Goal: Information Seeking & Learning: Learn about a topic

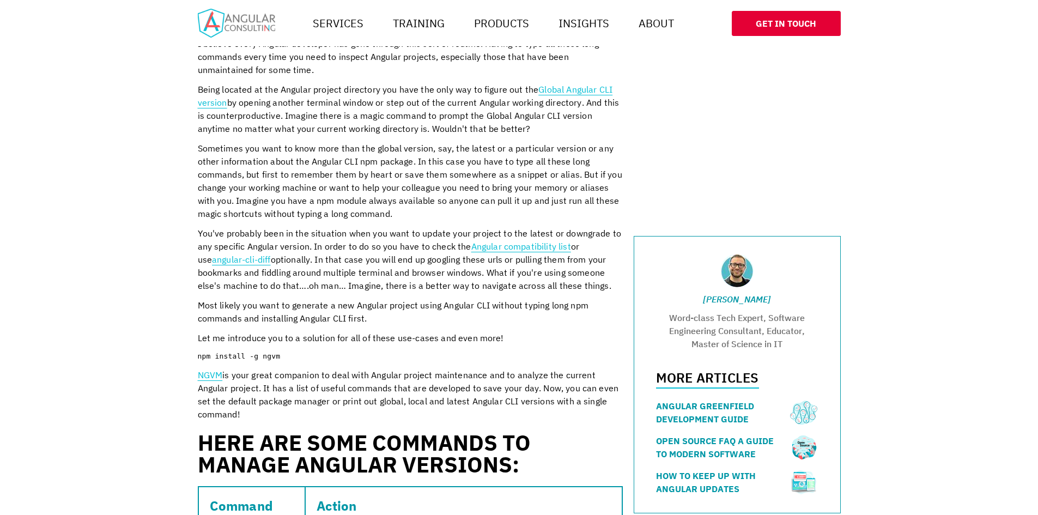
scroll to position [381, 0]
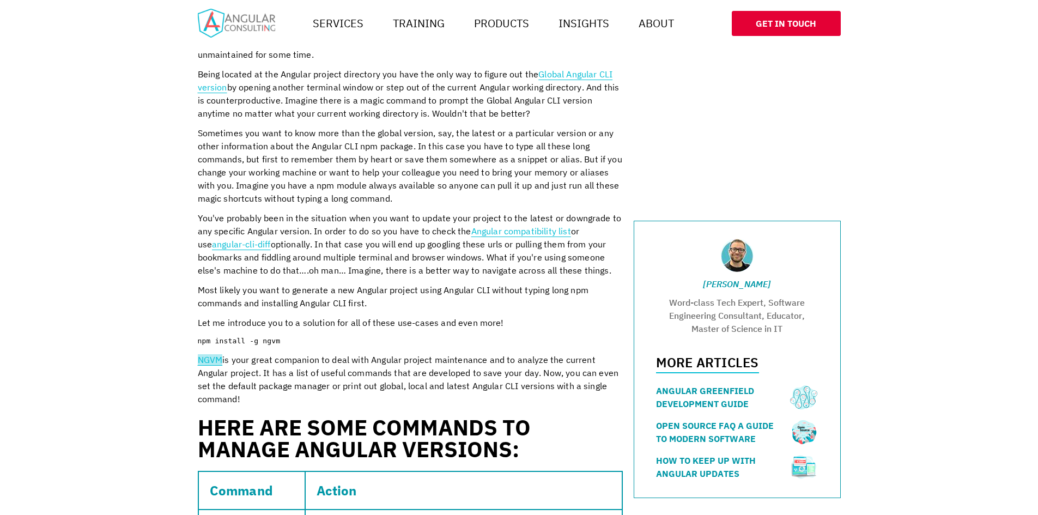
click at [212, 359] on link "NGVM" at bounding box center [210, 359] width 25 height 11
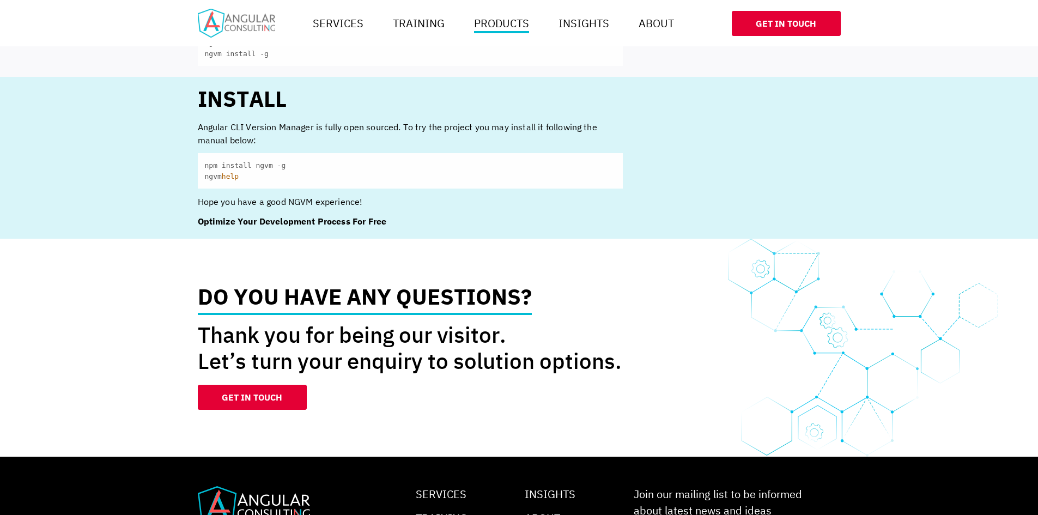
scroll to position [1009, 0]
